Goal: Task Accomplishment & Management: Manage account settings

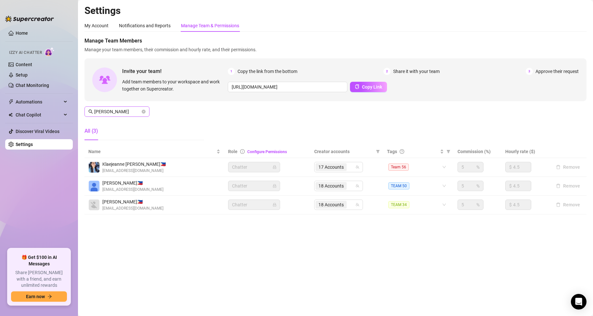
click at [142, 111] on icon "close-circle" at bounding box center [144, 112] width 4 height 4
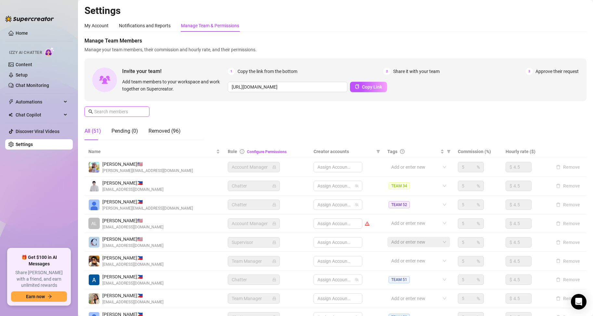
click at [119, 112] on input "text" at bounding box center [117, 111] width 46 height 7
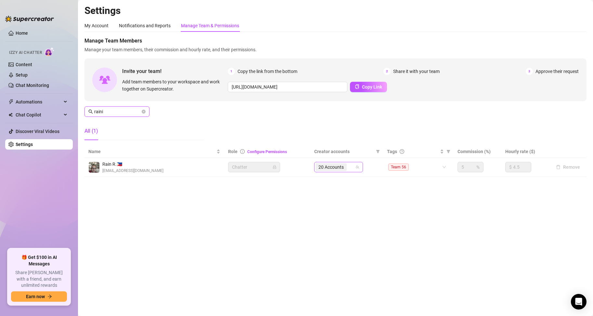
click at [352, 168] on div "20 Accounts" at bounding box center [334, 167] width 39 height 9
type input "raini"
click at [349, 168] on input "search" at bounding box center [348, 167] width 1 height 8
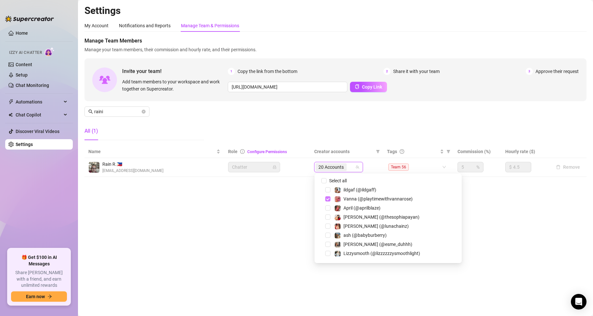
click at [326, 199] on span "Select tree node" at bounding box center [327, 198] width 5 height 5
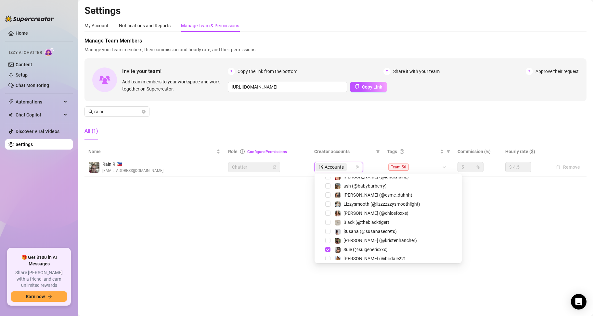
scroll to position [97, 0]
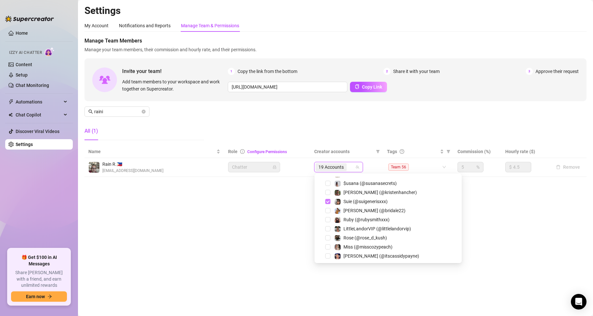
click at [328, 200] on span "Select tree node" at bounding box center [327, 201] width 5 height 5
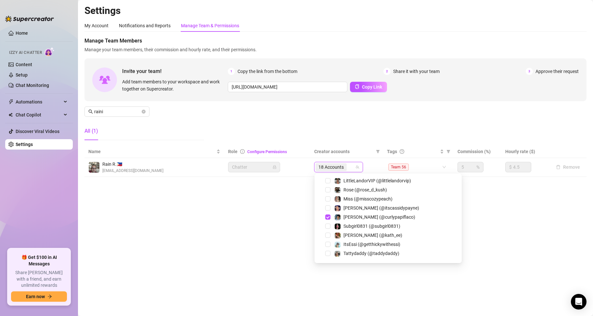
scroll to position [162, 0]
click at [328, 200] on span "Select tree node" at bounding box center [327, 200] width 5 height 5
click at [328, 201] on span "Select tree node" at bounding box center [327, 198] width 5 height 5
click at [328, 217] on span "Select tree node" at bounding box center [327, 217] width 5 height 5
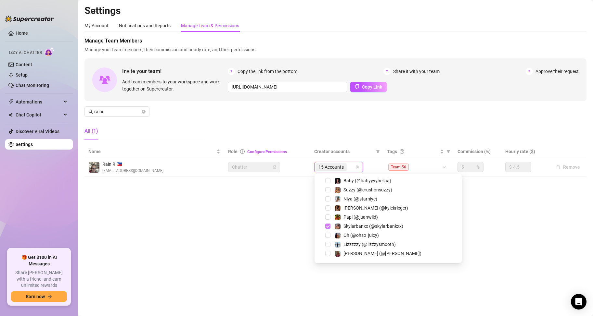
click at [327, 226] on span "Select tree node" at bounding box center [327, 226] width 5 height 5
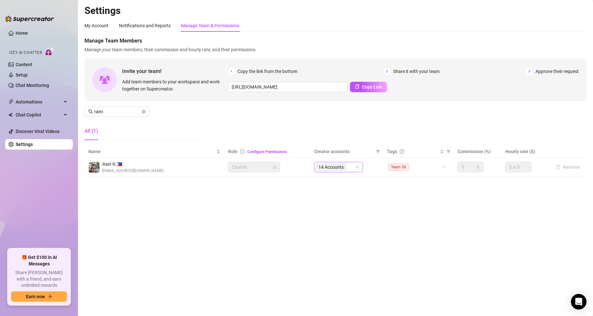
click at [349, 167] on input "search" at bounding box center [348, 167] width 1 height 8
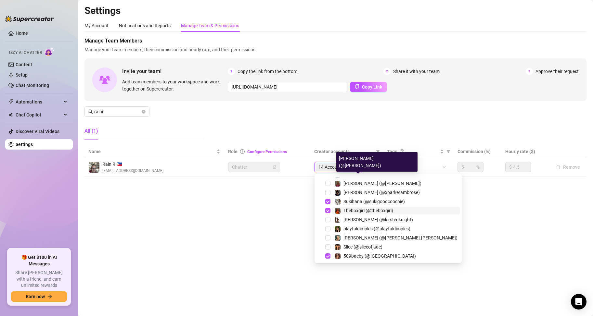
scroll to position [301, 0]
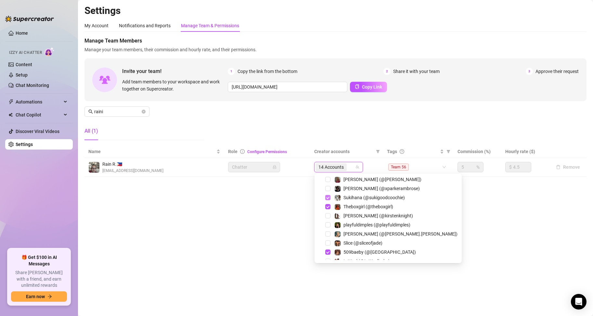
click at [327, 197] on span "Select tree node" at bounding box center [327, 197] width 5 height 5
click at [327, 204] on span "Select tree node" at bounding box center [327, 206] width 5 height 5
click at [328, 251] on span "Select tree node" at bounding box center [327, 252] width 5 height 5
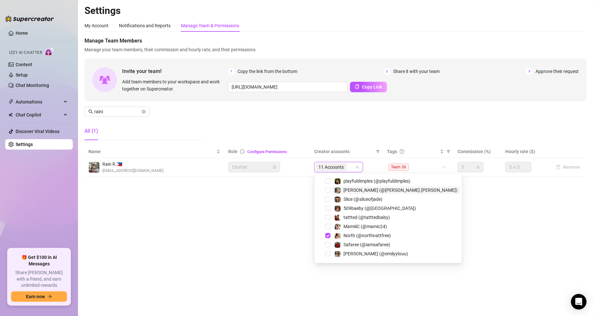
scroll to position [366, 0]
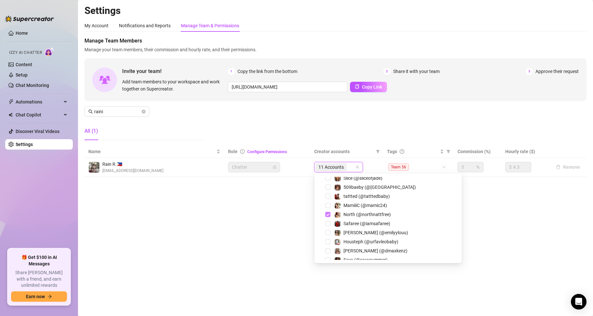
click at [327, 213] on span "Select tree node" at bounding box center [327, 214] width 5 height 5
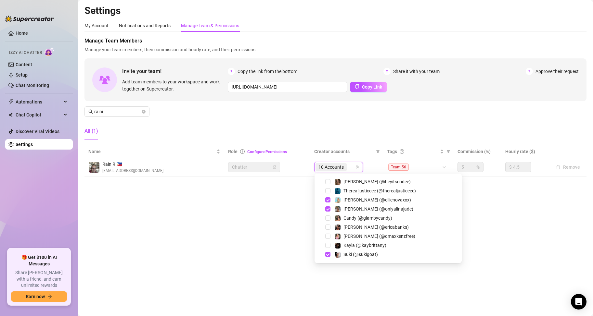
scroll to position [464, 0]
click at [329, 200] on span "Select tree node" at bounding box center [327, 198] width 5 height 5
click at [328, 209] on span "Select tree node" at bounding box center [327, 208] width 5 height 5
click at [327, 253] on span "Select tree node" at bounding box center [327, 253] width 5 height 5
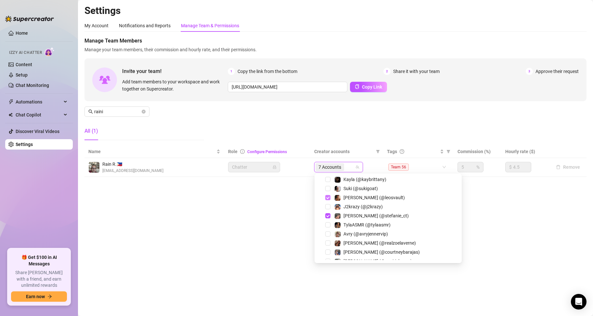
click at [328, 198] on span "Select tree node" at bounding box center [327, 197] width 5 height 5
click at [327, 216] on span "Select tree node" at bounding box center [327, 215] width 5 height 5
click at [326, 206] on span "Select tree node" at bounding box center [327, 205] width 5 height 5
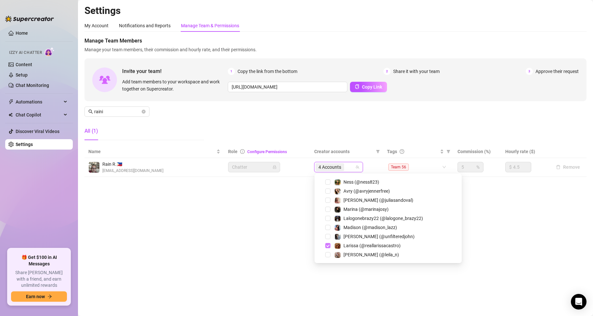
click at [326, 247] on span "Select tree node" at bounding box center [327, 245] width 5 height 5
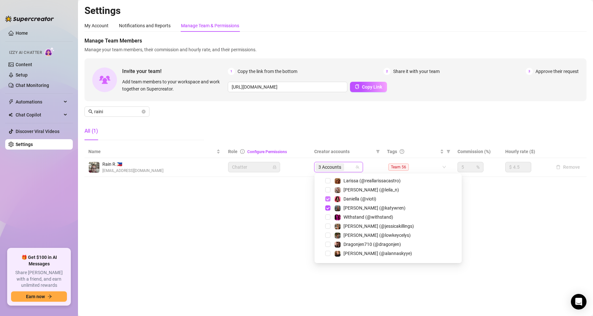
click at [327, 197] on span "Select tree node" at bounding box center [327, 198] width 5 height 5
click at [327, 206] on span "Select tree node" at bounding box center [327, 208] width 5 height 5
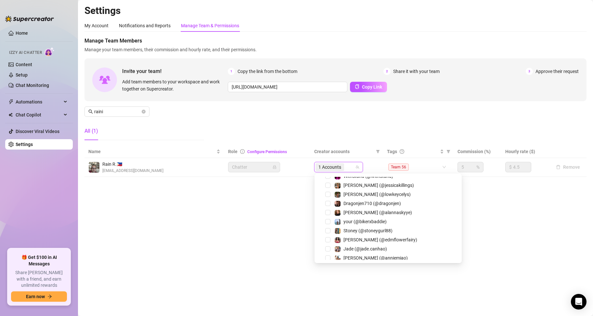
scroll to position [753, 0]
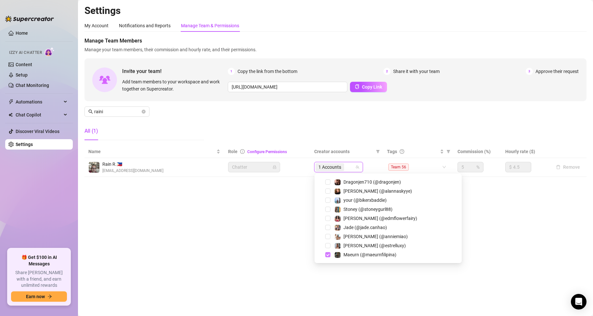
click at [326, 255] on span "Select tree node" at bounding box center [327, 254] width 5 height 5
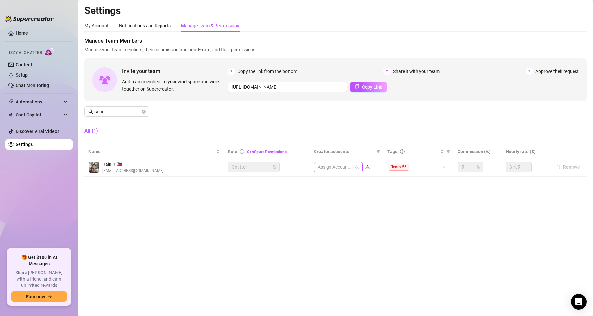
click at [334, 168] on div at bounding box center [334, 167] width 39 height 9
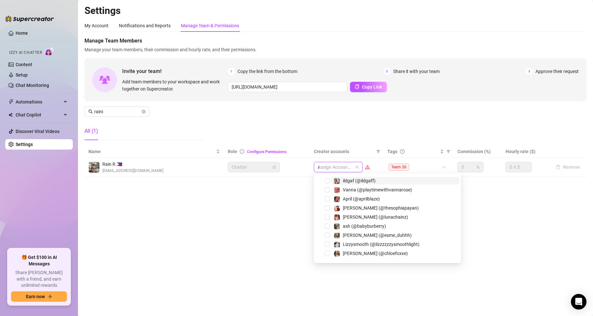
type input "av"
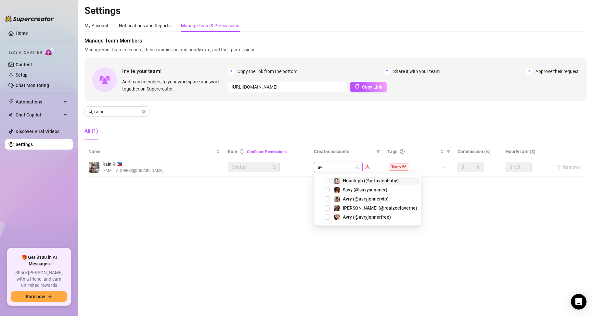
scroll to position [0, 0]
click at [326, 198] on span "Select tree node" at bounding box center [326, 198] width 5 height 5
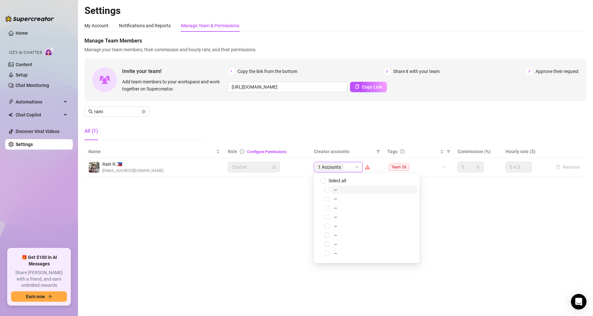
click at [345, 167] on input "search" at bounding box center [345, 167] width 1 height 8
type input "avry"
click at [325, 197] on span "Select tree node" at bounding box center [326, 197] width 5 height 5
click at [347, 167] on div "2 Accounts" at bounding box center [334, 167] width 39 height 9
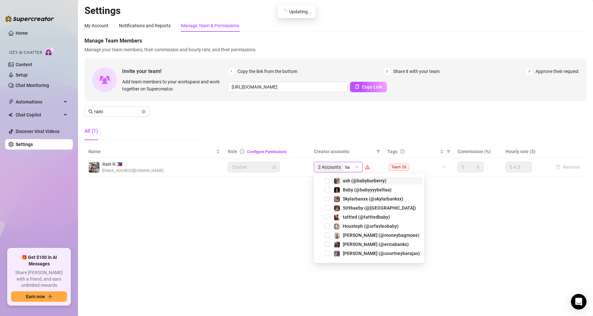
type input "bab"
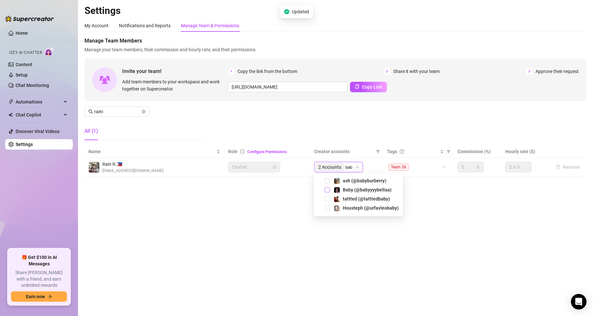
click at [327, 191] on span "Select tree node" at bounding box center [326, 189] width 5 height 5
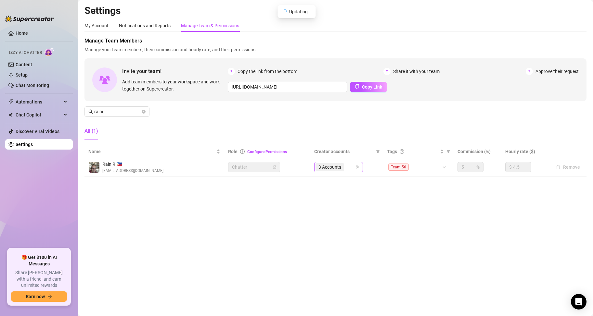
click at [348, 167] on div "3 Accounts" at bounding box center [334, 167] width 39 height 9
type input "lizzz"
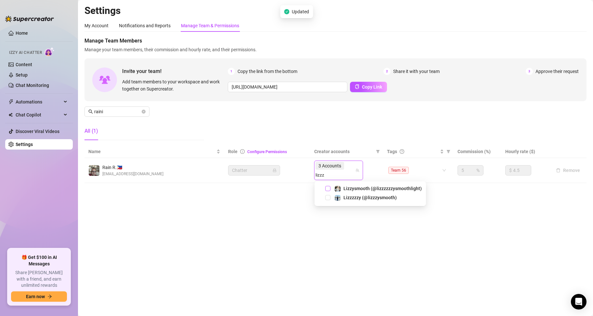
click at [328, 189] on span "Select tree node" at bounding box center [327, 188] width 5 height 5
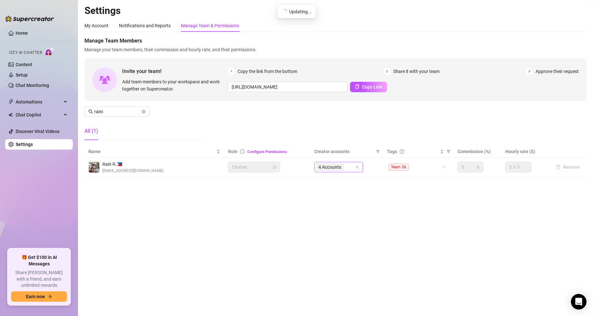
click at [348, 168] on div "4 Accounts" at bounding box center [334, 167] width 39 height 9
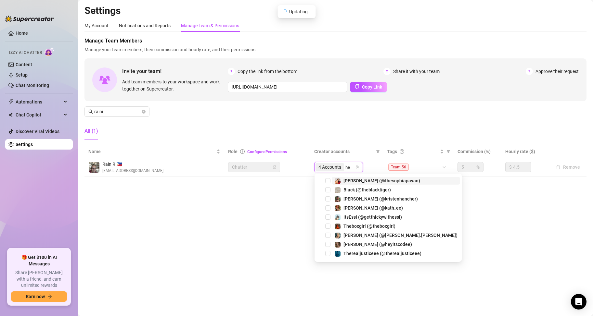
type input "hey"
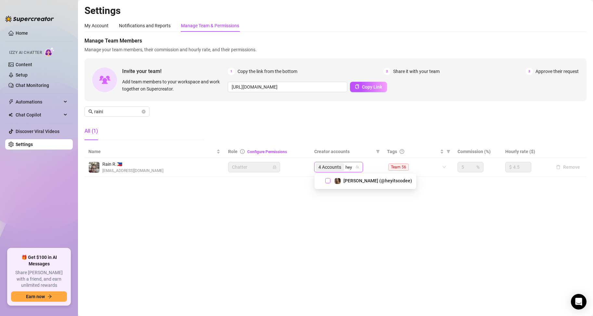
click at [329, 181] on span "Select tree node" at bounding box center [327, 180] width 5 height 5
click at [348, 167] on div "5 Accounts" at bounding box center [334, 167] width 39 height 9
type input "kayb"
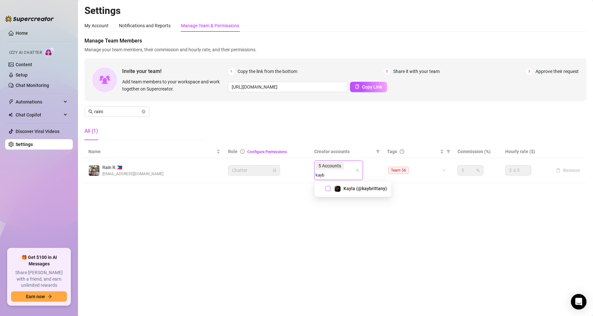
click at [326, 189] on span "Select tree node" at bounding box center [327, 188] width 5 height 5
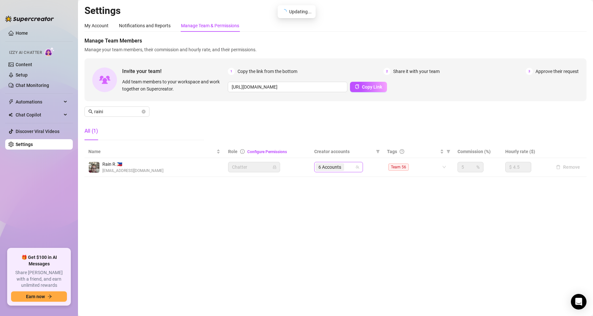
click at [349, 166] on div "6 Accounts" at bounding box center [334, 167] width 39 height 9
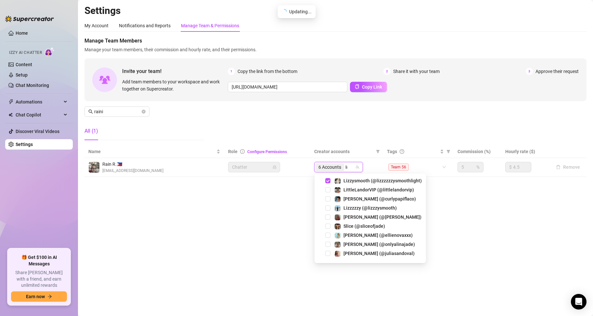
type input "lit"
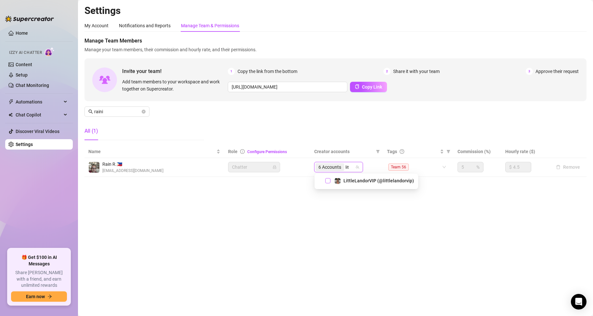
click at [329, 180] on span "Select tree node" at bounding box center [327, 180] width 5 height 5
click at [348, 168] on div "7 Accounts" at bounding box center [334, 167] width 39 height 9
type input "miss"
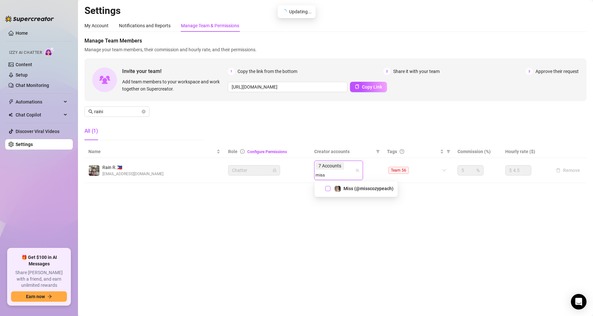
click at [329, 188] on span "Select tree node" at bounding box center [327, 188] width 5 height 5
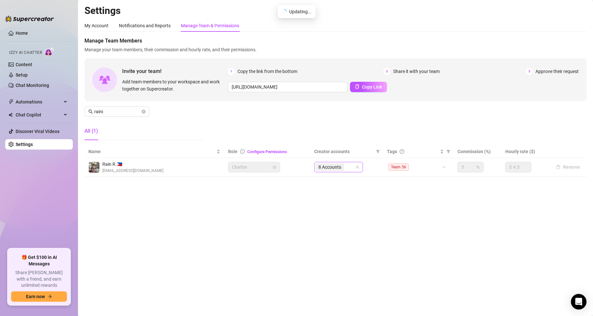
click at [349, 167] on div "8 Accounts" at bounding box center [334, 167] width 39 height 9
type input "oh"
click at [326, 181] on span "Select tree node" at bounding box center [327, 180] width 5 height 5
click at [349, 168] on div "9 Accounts" at bounding box center [334, 167] width 39 height 9
type input "[PERSON_NAME]"
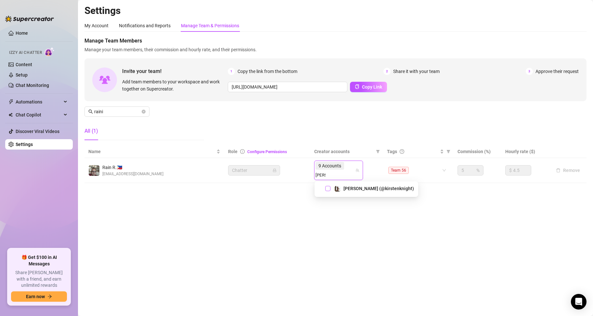
click at [328, 190] on span "Select tree node" at bounding box center [327, 188] width 5 height 5
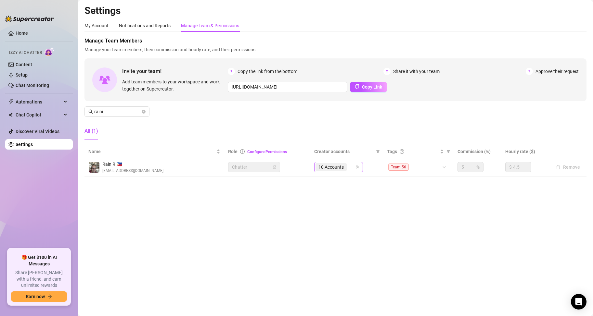
click at [351, 168] on div "10 Accounts" at bounding box center [334, 167] width 39 height 9
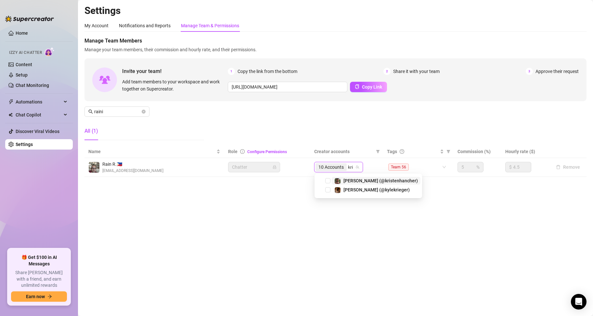
type input "[PERSON_NAME]"
click at [327, 188] on span "Select tree node" at bounding box center [327, 188] width 5 height 5
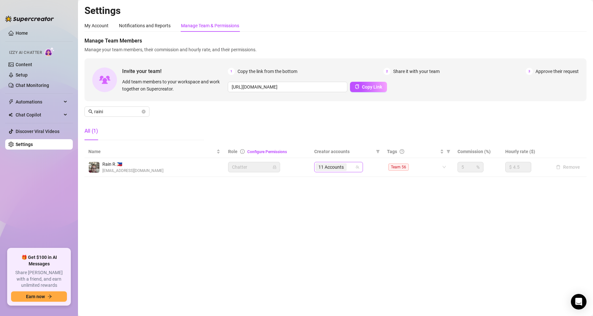
click at [351, 167] on div "11 Accounts" at bounding box center [334, 167] width 39 height 9
click at [349, 168] on input "search" at bounding box center [348, 167] width 1 height 8
type input "savy"
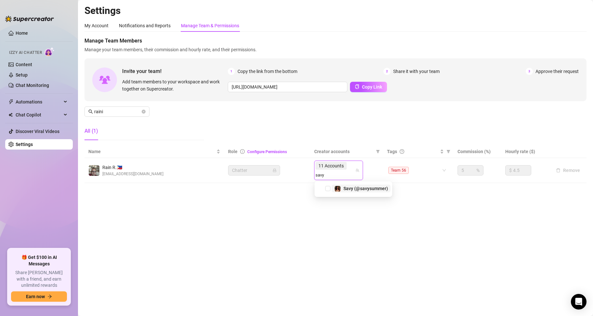
click at [344, 188] on span "Savy (@savysummer)" at bounding box center [365, 188] width 44 height 5
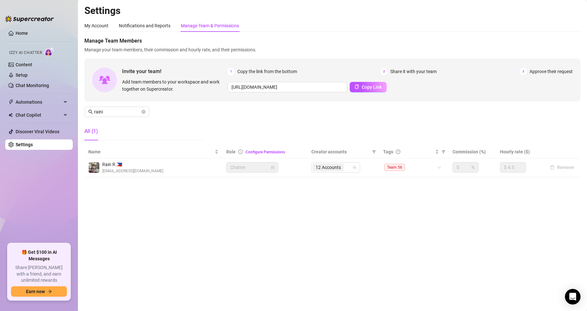
click at [350, 169] on div "12 Accounts" at bounding box center [332, 167] width 39 height 9
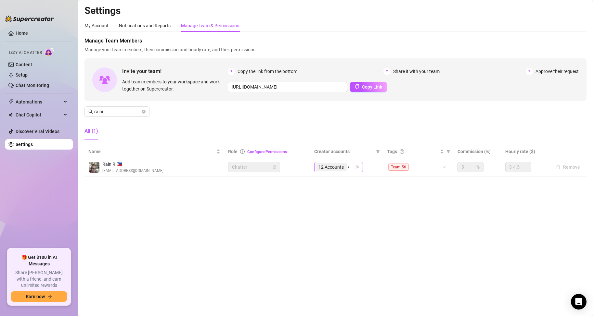
type input "with"
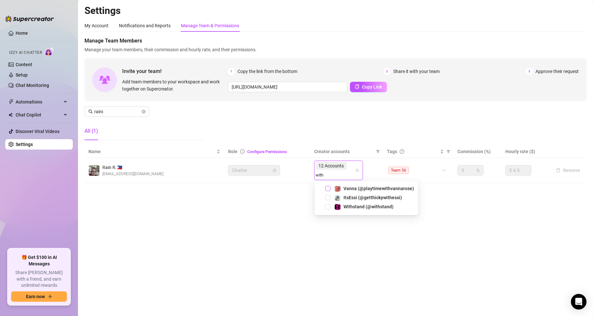
click at [329, 208] on span "Select tree node" at bounding box center [327, 206] width 5 height 5
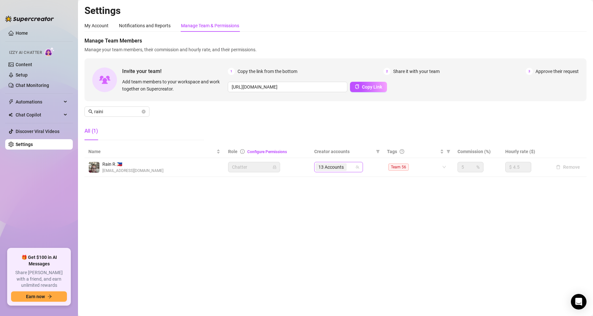
click at [350, 167] on div "13 Accounts" at bounding box center [334, 167] width 39 height 9
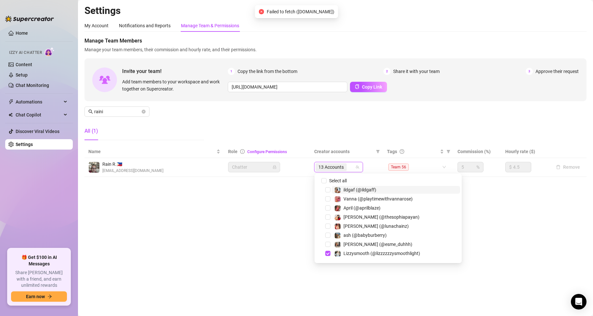
click at [353, 168] on div "13 Accounts" at bounding box center [334, 167] width 39 height 9
type input "ty"
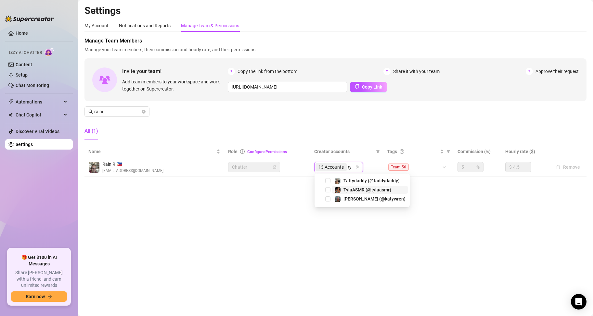
click at [357, 189] on span "TylaASMR (@tylaasmr)" at bounding box center [367, 189] width 48 height 5
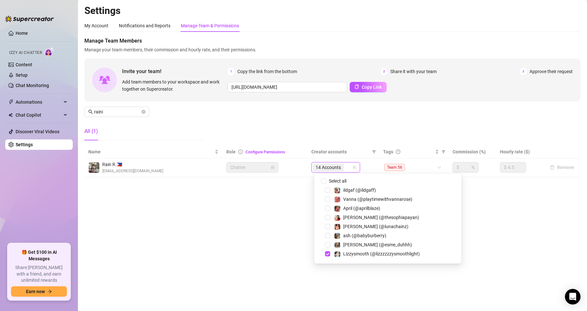
click at [350, 168] on div "14 Accounts" at bounding box center [332, 167] width 39 height 9
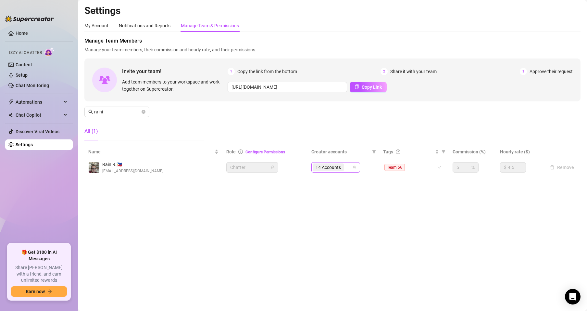
click at [351, 168] on div "14 Accounts" at bounding box center [332, 167] width 39 height 9
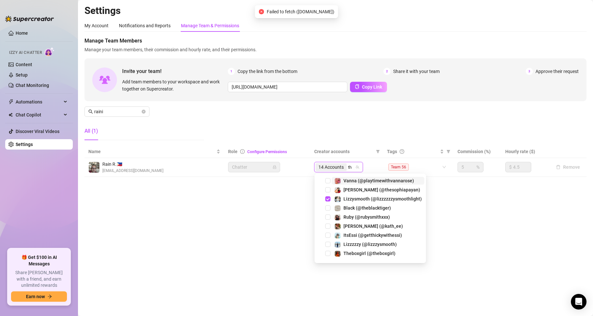
type input "the"
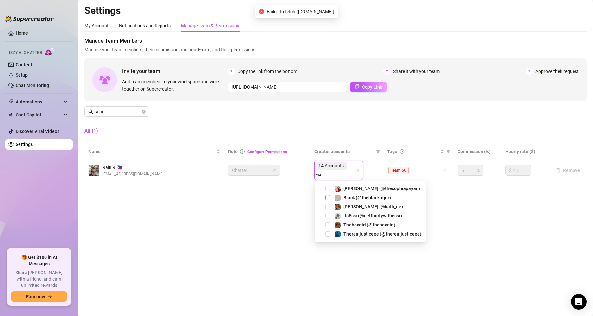
click at [328, 198] on span "Select tree node" at bounding box center [327, 197] width 5 height 5
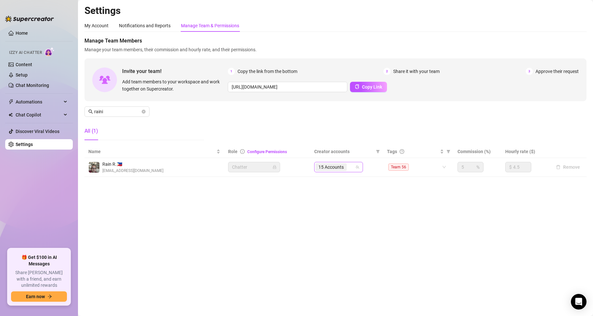
click at [350, 168] on div "15 Accounts" at bounding box center [334, 167] width 39 height 9
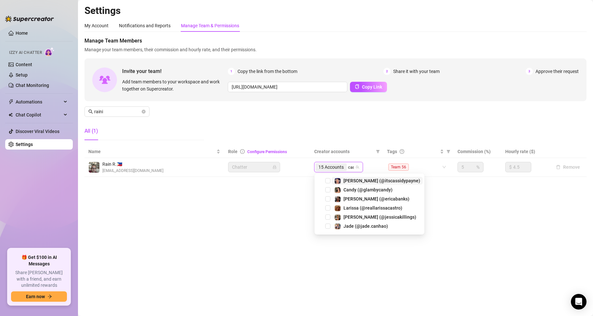
type input "cass"
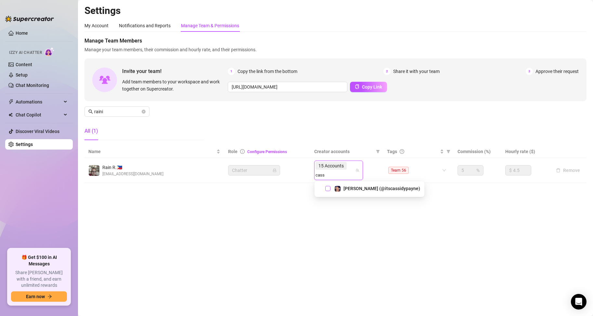
click at [327, 190] on span "Select tree node" at bounding box center [327, 188] width 5 height 5
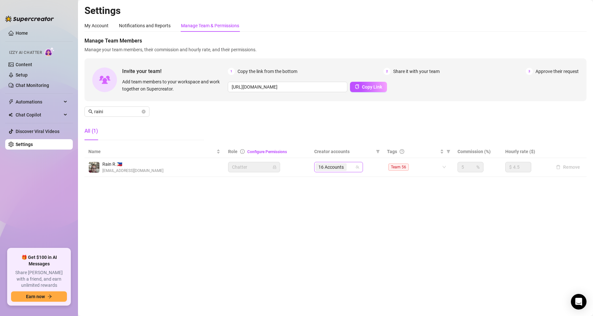
click at [349, 168] on input "search" at bounding box center [348, 167] width 1 height 8
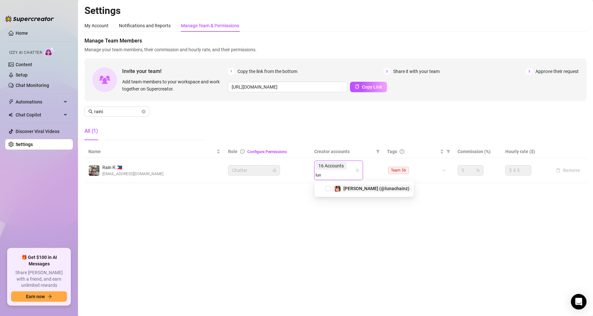
type input "[PERSON_NAME]"
click at [328, 189] on span "Select tree node" at bounding box center [327, 188] width 5 height 5
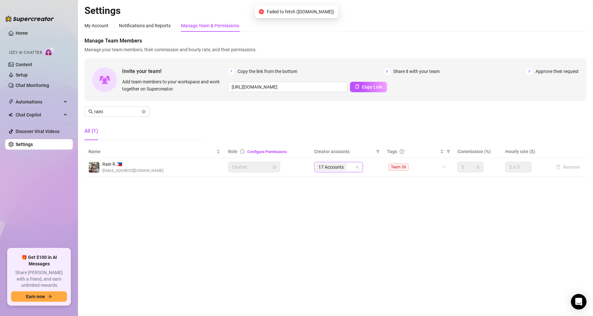
click at [350, 166] on div "17 Accounts" at bounding box center [334, 167] width 39 height 9
type input "rub"
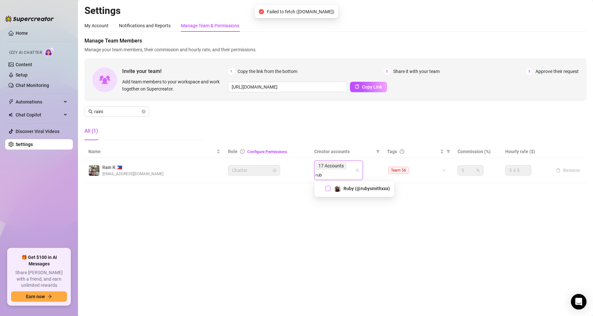
click at [328, 188] on span "Select tree node" at bounding box center [327, 188] width 5 height 5
